Goal: Feedback & Contribution: Submit feedback/report problem

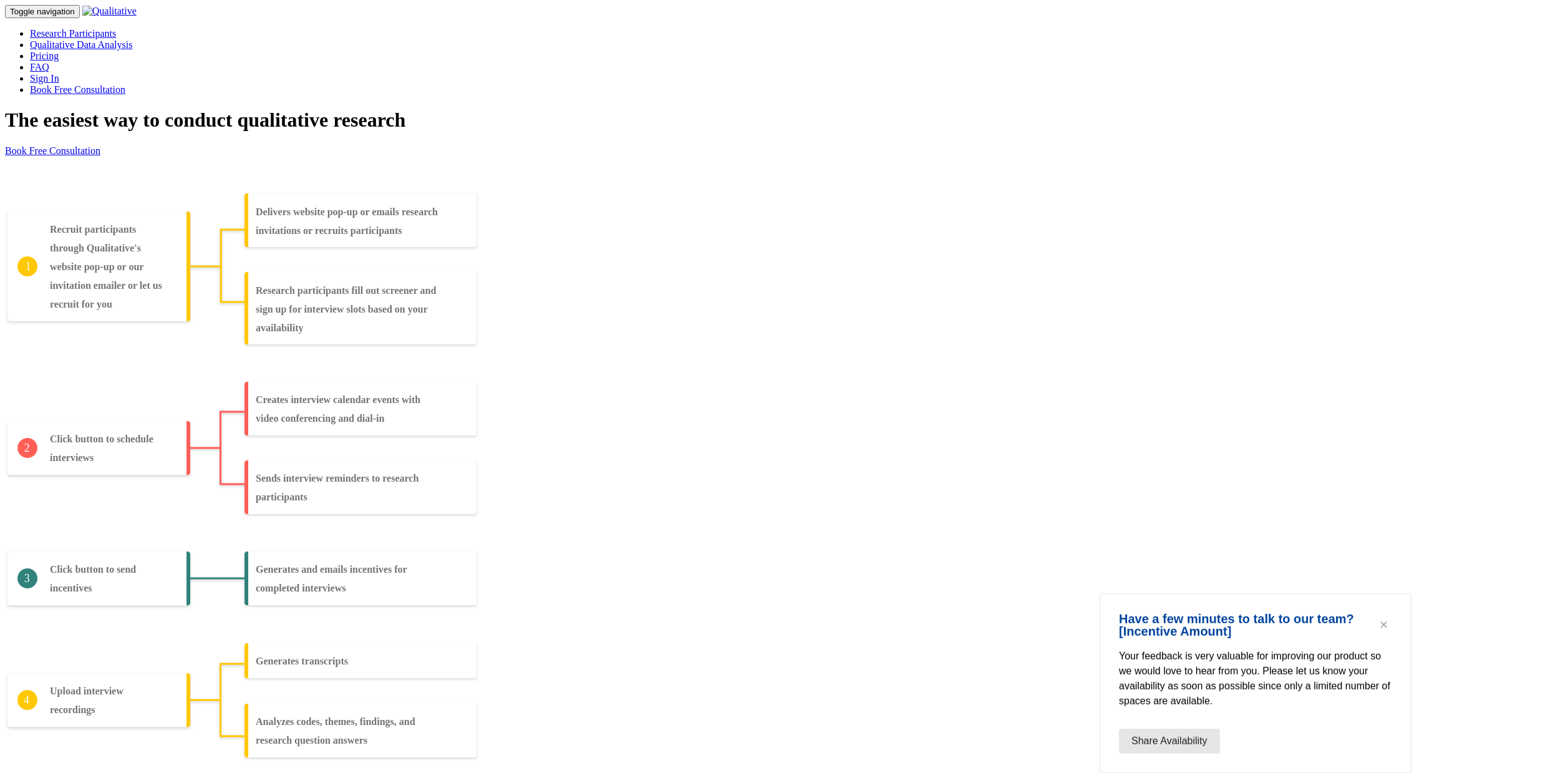
drag, startPoint x: 1290, startPoint y: 680, endPoint x: 1186, endPoint y: 612, distance: 124.3
click at [1186, 612] on div "Have a few minutes to talk to our team? [Incentive Amount] Your feedback is ver…" at bounding box center [1255, 683] width 312 height 180
click at [1186, 613] on h2 "Have a few minutes to talk to our team? [Incentive Amount]" at bounding box center [1246, 624] width 256 height 25
drag, startPoint x: 1132, startPoint y: 656, endPoint x: 1170, endPoint y: 700, distance: 58.1
click at [1170, 700] on p "Your feedback is very valuable for improving our product so we would love to he…" at bounding box center [1255, 678] width 273 height 60
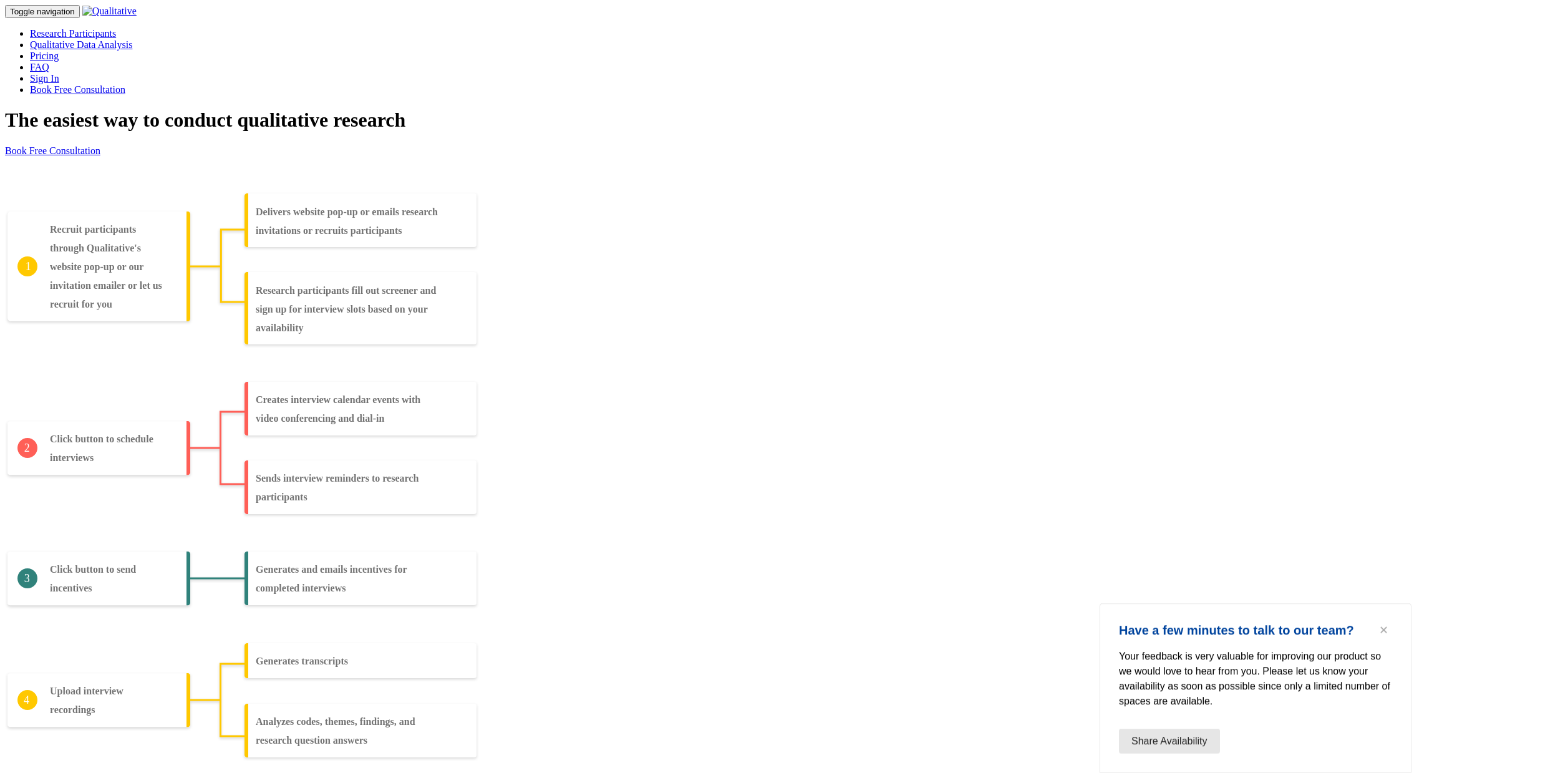
click at [1170, 700] on p "Your feedback is very valuable for improving our product so we would love to he…" at bounding box center [1255, 678] width 273 height 60
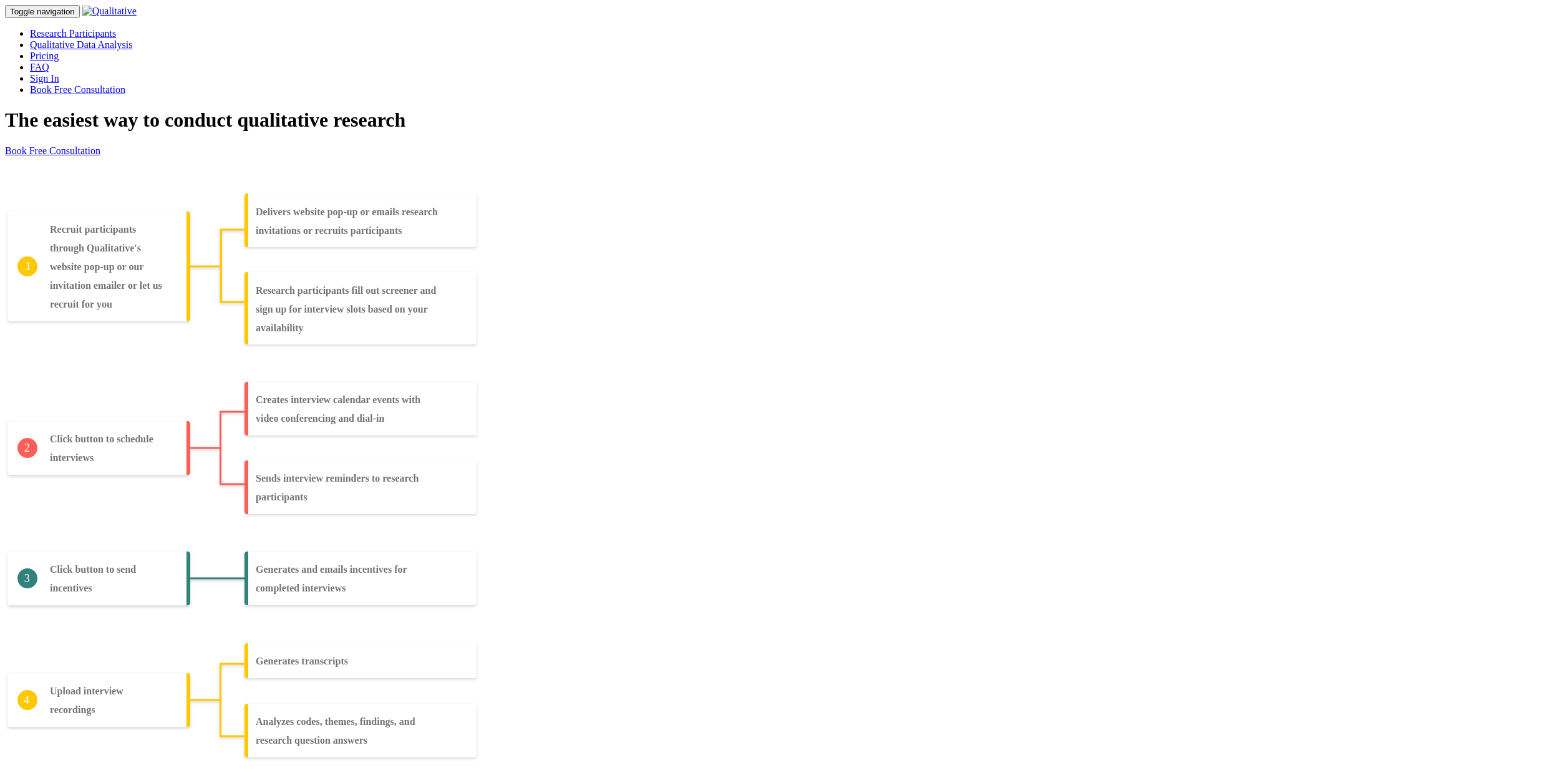
click at [262, 454] on div "Analyzes codes, themes, findings, and research question answers Generates trans…" at bounding box center [783, 460] width 1558 height 607
